Goal: Find specific fact: Find specific fact

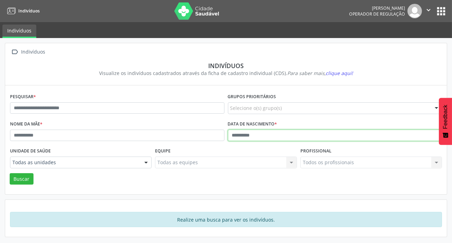
click at [270, 133] on input "text" at bounding box center [335, 136] width 215 height 12
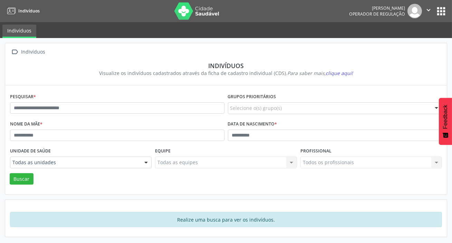
click at [51, 158] on div "Todas as unidades" at bounding box center [81, 163] width 142 height 12
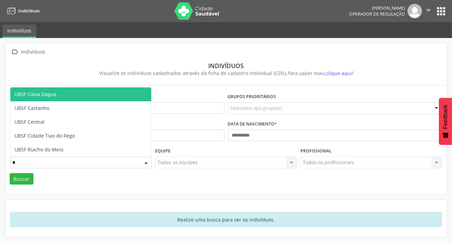
type input "**"
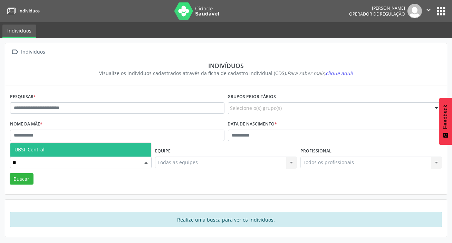
click at [48, 151] on span "UBSF Central" at bounding box center [80, 150] width 141 height 14
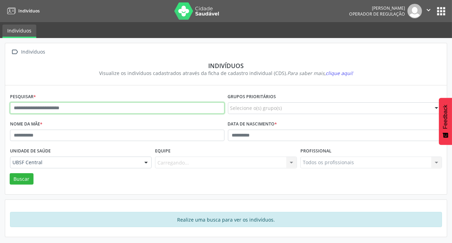
click at [68, 108] on input "text" at bounding box center [117, 108] width 215 height 12
type input "**********"
click at [10, 173] on button "Buscar" at bounding box center [22, 179] width 24 height 12
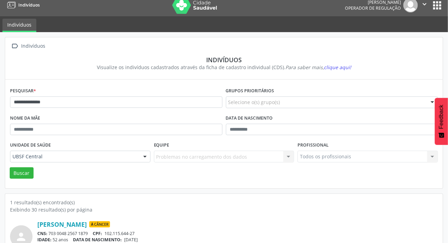
scroll to position [38, 0]
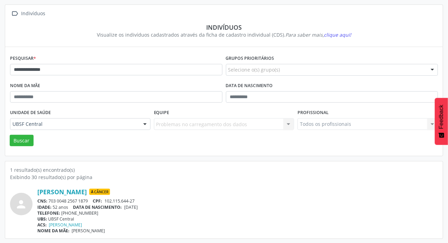
drag, startPoint x: 49, startPoint y: 199, endPoint x: 86, endPoint y: 202, distance: 37.5
click at [87, 202] on div "CNS: 703 0048 2567 1879 CPF: 102.115.644-27" at bounding box center [237, 201] width 400 height 6
click at [99, 156] on div "**********" at bounding box center [224, 121] width 438 height 234
drag, startPoint x: 50, startPoint y: 200, endPoint x: 88, endPoint y: 199, distance: 38.7
click at [88, 199] on div "CNS: 703 0048 2567 1879 CPF: 102.115.644-27" at bounding box center [237, 201] width 400 height 6
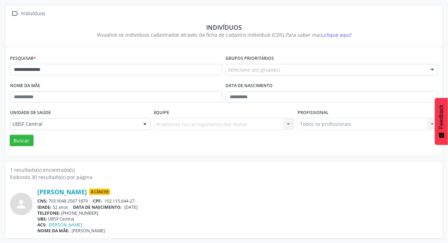
copy div "703 0048 2567 1879"
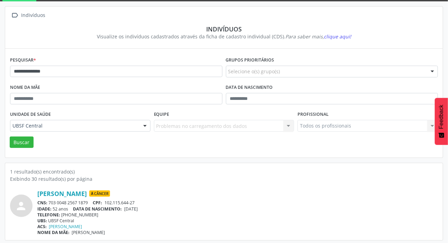
scroll to position [0, 0]
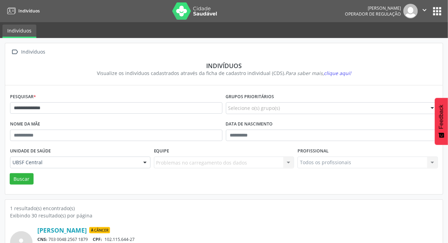
click at [437, 8] on button "apps" at bounding box center [437, 11] width 12 height 12
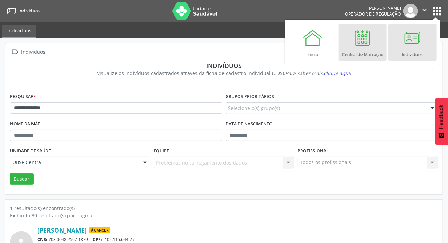
click at [361, 40] on div at bounding box center [362, 37] width 21 height 21
